Goal: Task Accomplishment & Management: Use online tool/utility

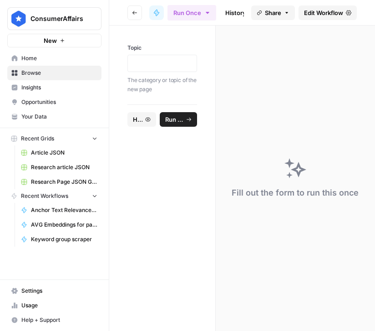
click at [141, 71] on div at bounding box center [163, 63] width 70 height 17
click at [140, 62] on p at bounding box center [162, 63] width 58 height 9
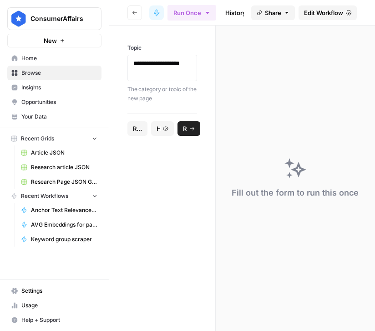
click at [194, 128] on icon "submit" at bounding box center [192, 129] width 5 height 4
